Goal: Task Accomplishment & Management: Complete application form

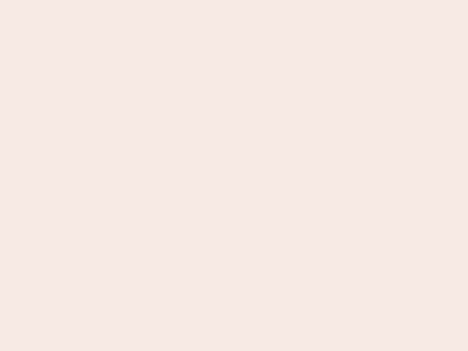
click at [234, 175] on nb-app "Almost there Thank you for registering for Newbook. Your account is under revie…" at bounding box center [234, 175] width 468 height 351
click at [234, 0] on nb-app "Almost there Thank you for registering for Newbook. Your account is under revie…" at bounding box center [234, 175] width 468 height 351
click at [250, 0] on nb-app "Almost there Thank you for registering for Newbook. Your account is under revie…" at bounding box center [234, 175] width 468 height 351
click at [234, 175] on nb-app "Almost there Thank you for registering for Newbook. Your account is under revie…" at bounding box center [234, 175] width 468 height 351
click at [234, 0] on nb-app "Almost there Thank you for registering for Newbook. Your account is under revie…" at bounding box center [234, 175] width 468 height 351
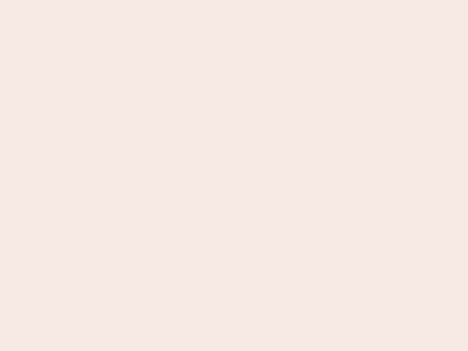
click at [163, 0] on nb-app "Almost there Thank you for registering for Newbook. Your account is under revie…" at bounding box center [234, 175] width 468 height 351
click at [234, 175] on nb-app "Almost there Thank you for registering for Newbook. Your account is under revie…" at bounding box center [234, 175] width 468 height 351
click at [234, 0] on nb-app "Almost there Thank you for registering for Newbook. Your account is under revie…" at bounding box center [234, 175] width 468 height 351
click at [163, 0] on nb-app "Almost there Thank you for registering for Newbook. Your account is under revie…" at bounding box center [234, 175] width 468 height 351
click at [234, 175] on nb-app "Almost there Thank you for registering for Newbook. Your account is under revie…" at bounding box center [234, 175] width 468 height 351
